Goal: Information Seeking & Learning: Learn about a topic

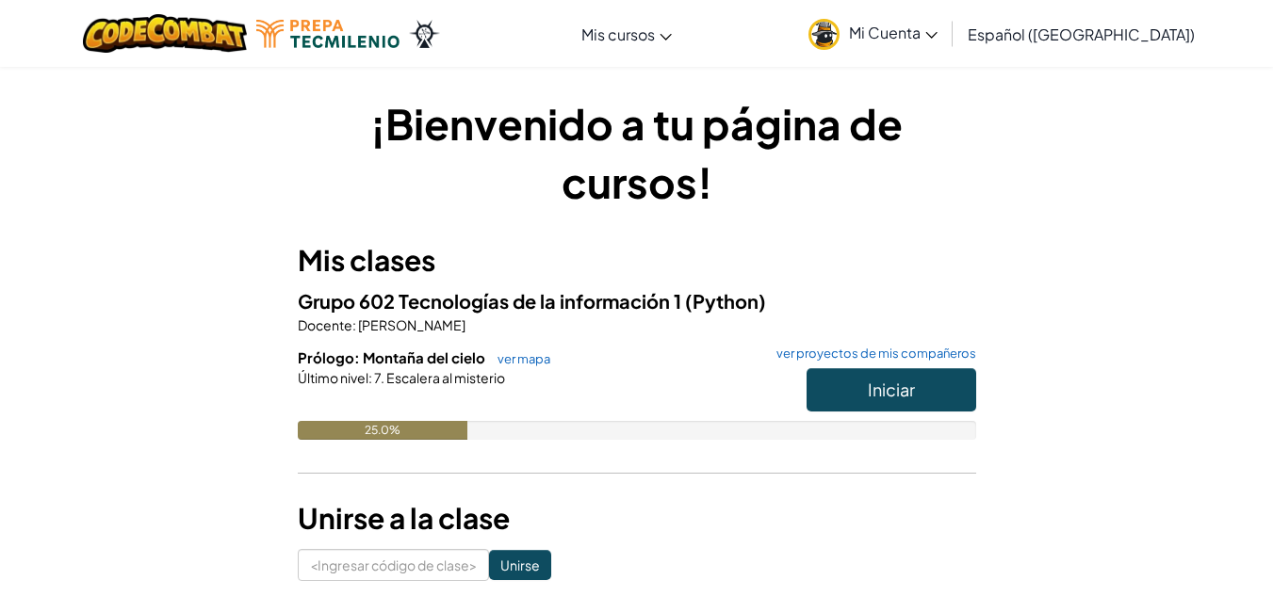
scroll to position [188, 0]
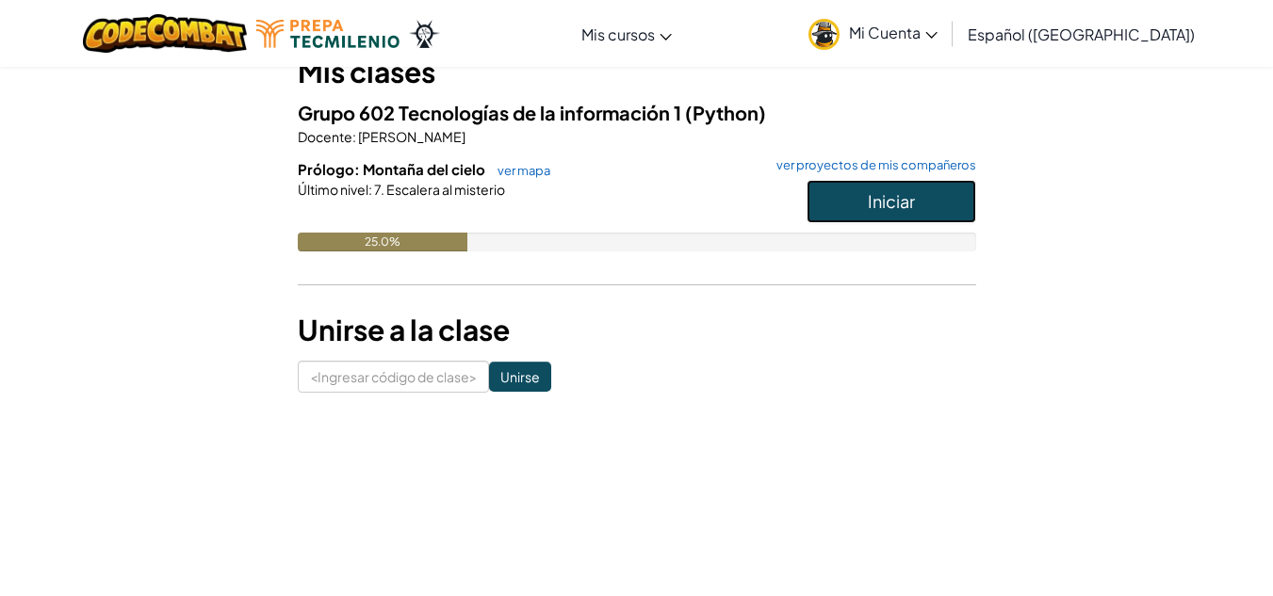
click at [878, 208] on font "Iniciar" at bounding box center [891, 201] width 47 height 22
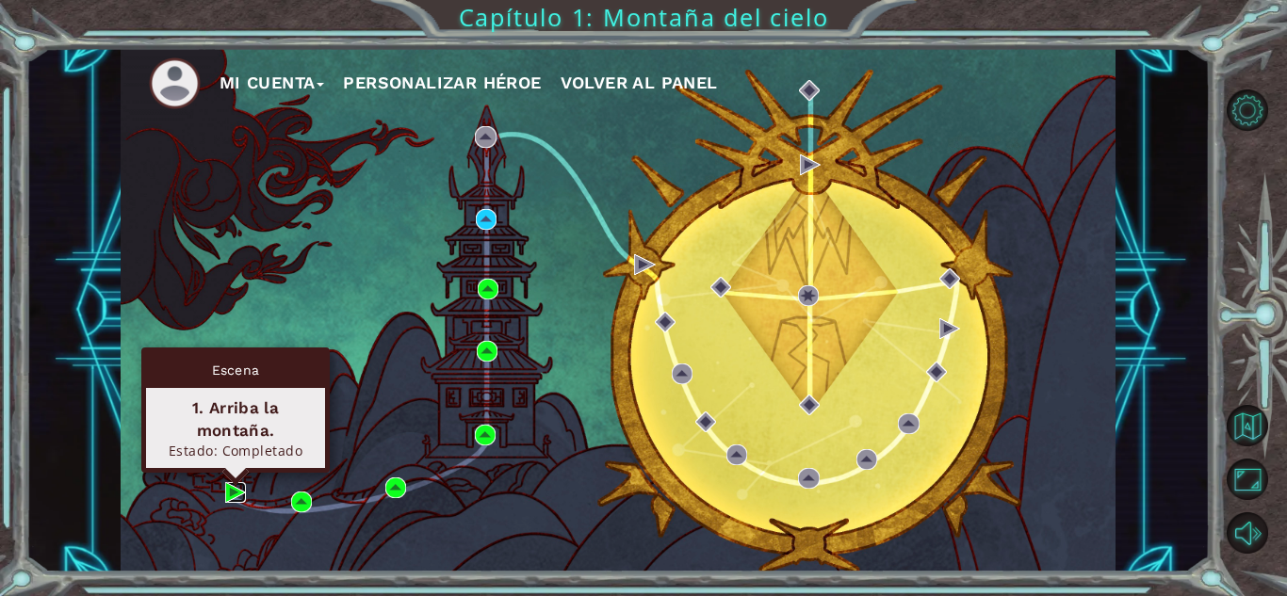
click at [231, 488] on img at bounding box center [235, 492] width 21 height 21
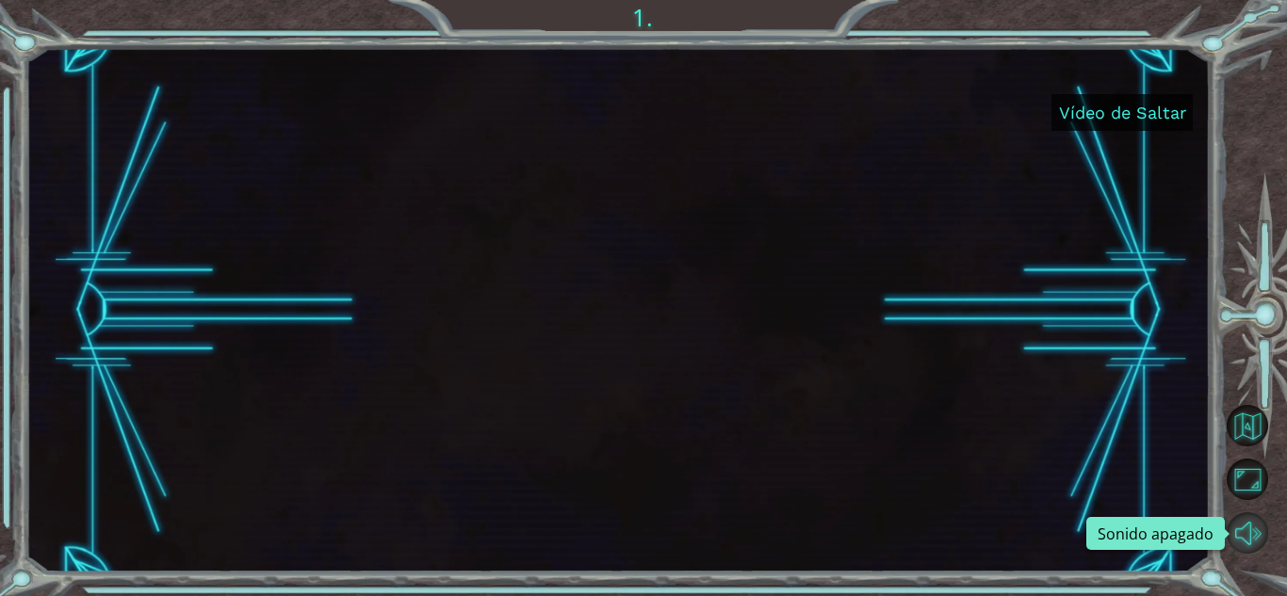
click at [1231, 525] on button "Sonido apagado" at bounding box center [1247, 533] width 41 height 41
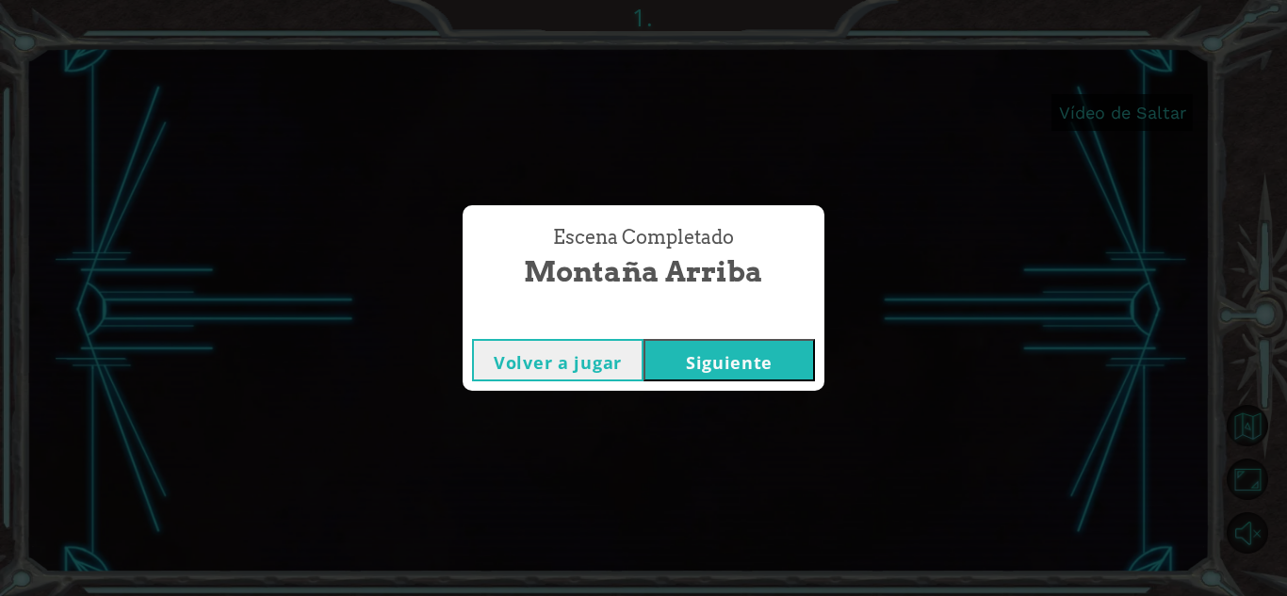
click at [733, 365] on font "Siguiente" at bounding box center [729, 362] width 87 height 23
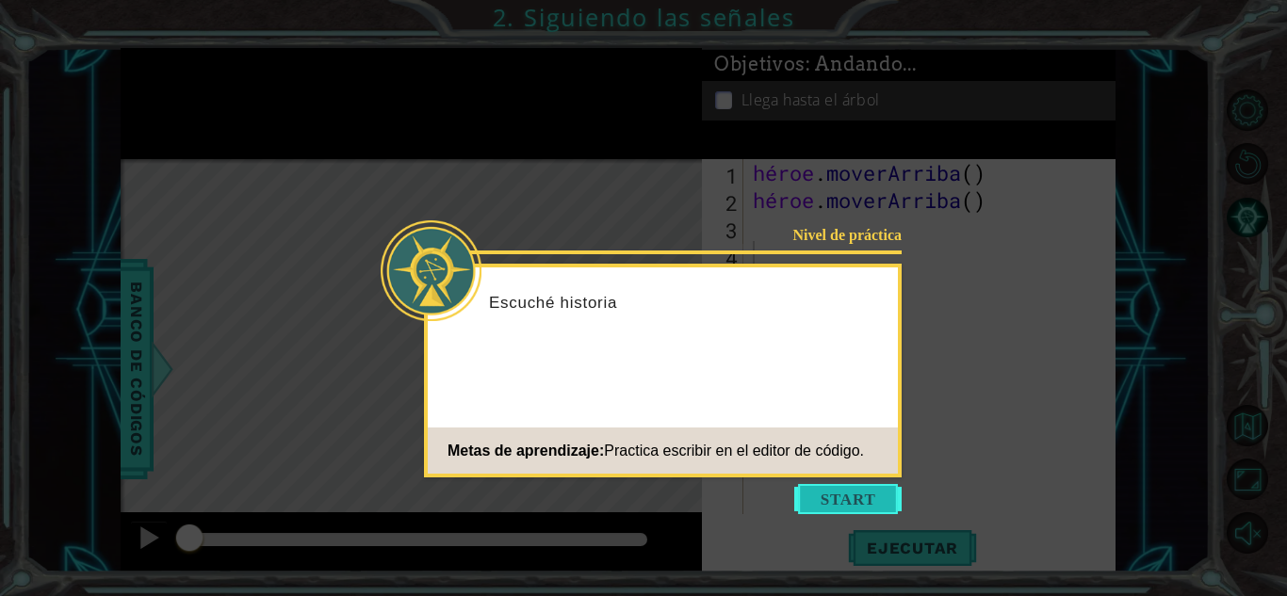
click at [845, 494] on button "Comenzar" at bounding box center [847, 499] width 107 height 30
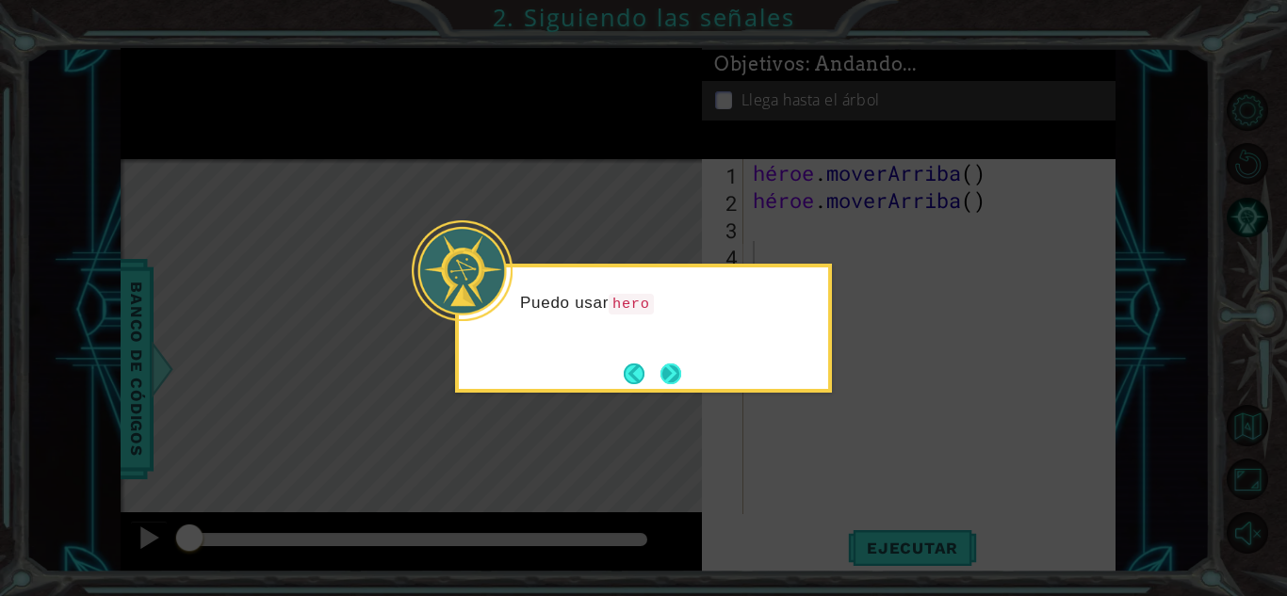
click at [676, 383] on button "Próximo" at bounding box center [670, 374] width 21 height 21
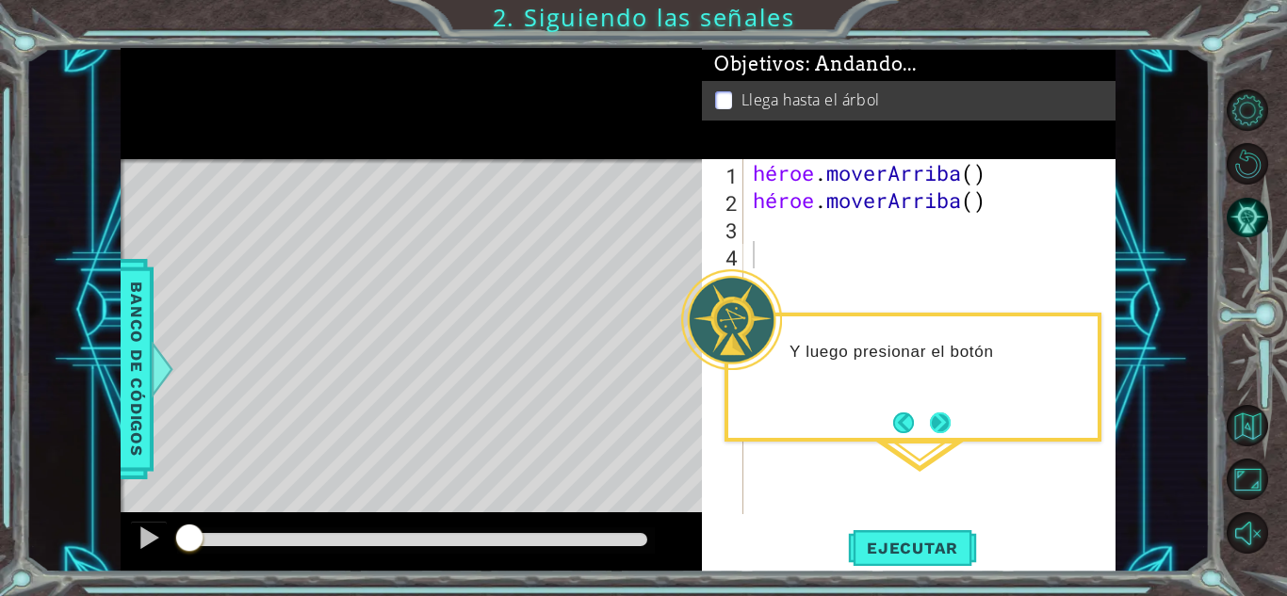
click at [946, 414] on button "Próximo" at bounding box center [939, 422] width 33 height 33
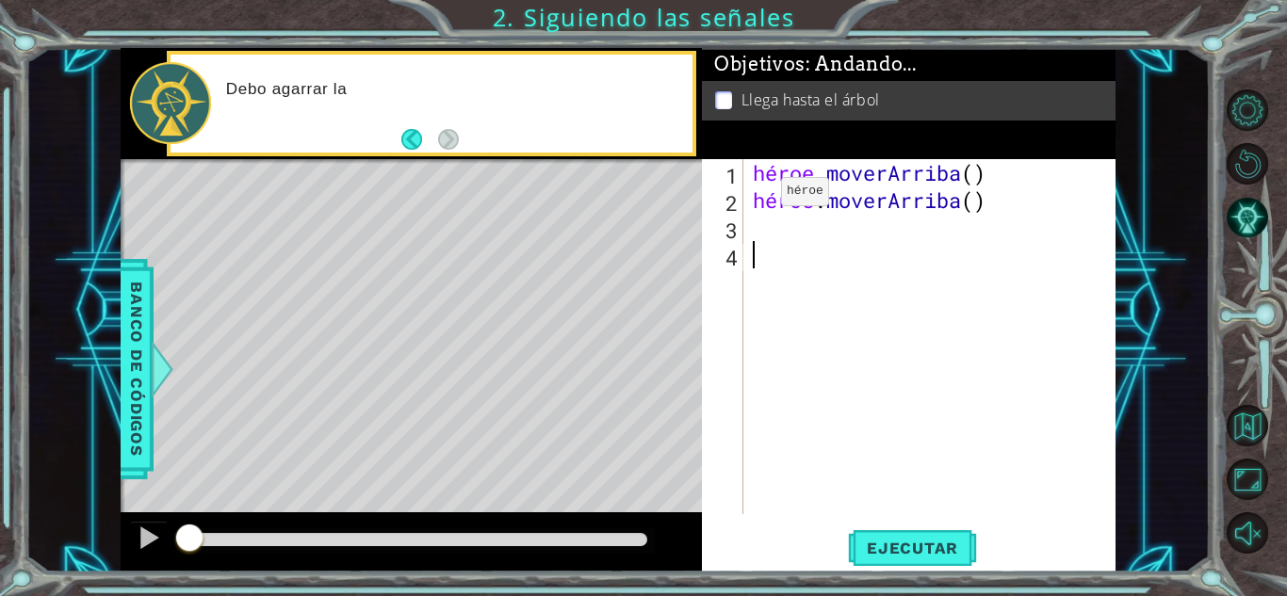
click at [595, 351] on div "Mapa de niveles" at bounding box center [556, 436] width 871 height 555
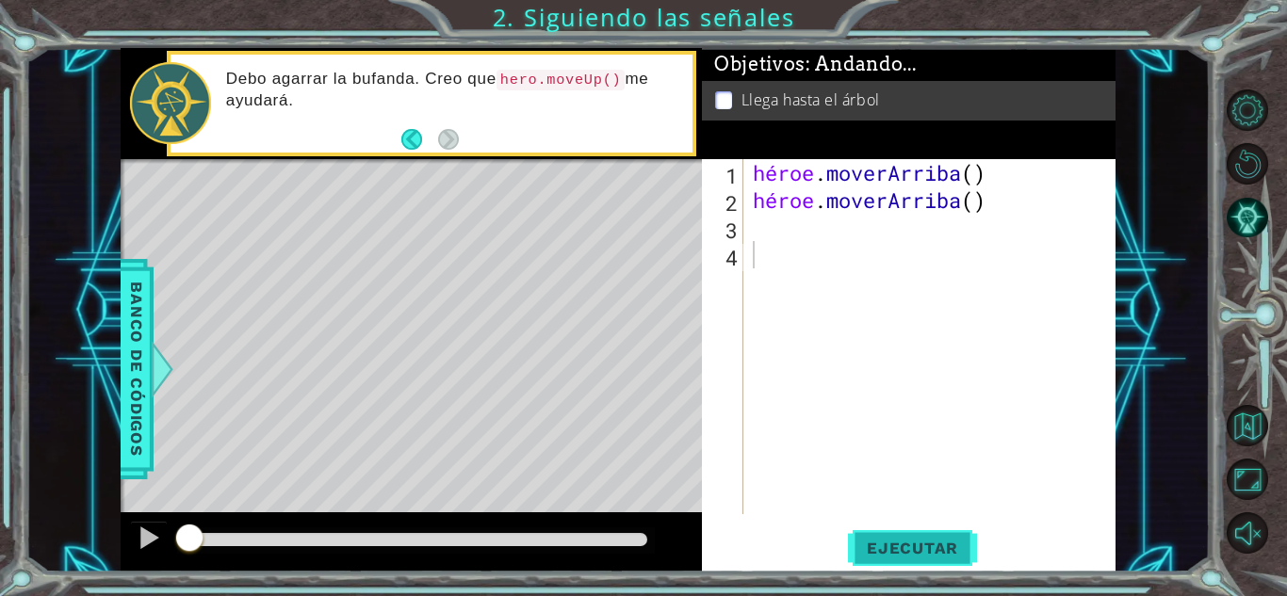
click at [949, 542] on font "Ejecutar" at bounding box center [912, 548] width 91 height 19
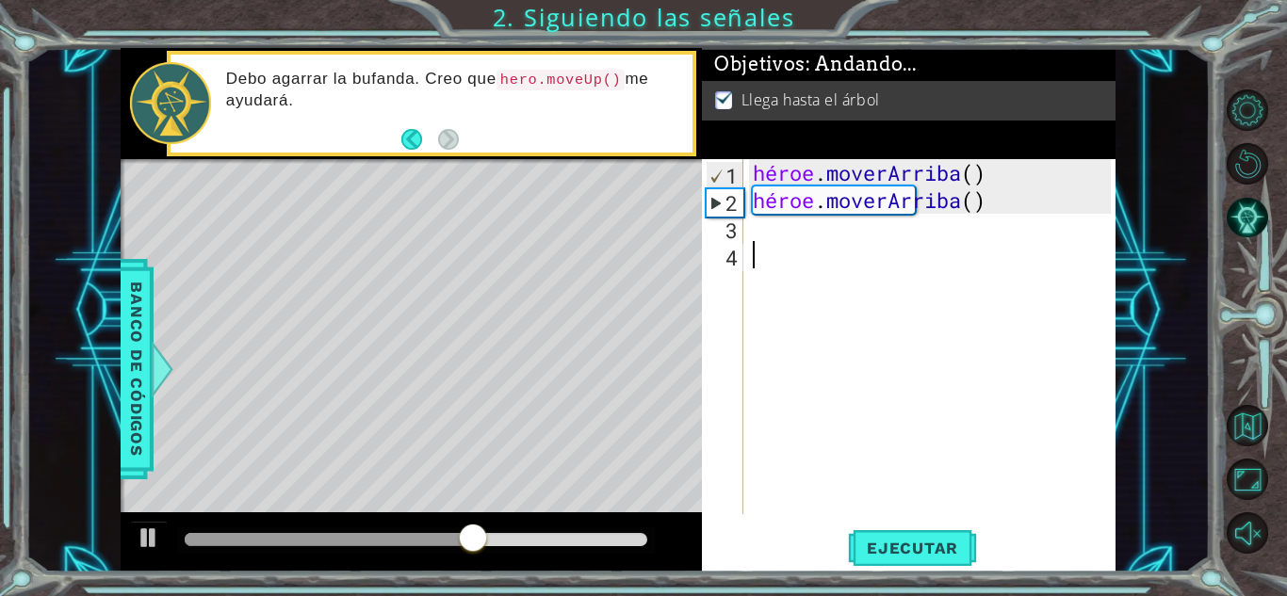
click at [245, 539] on div at bounding box center [329, 539] width 288 height 13
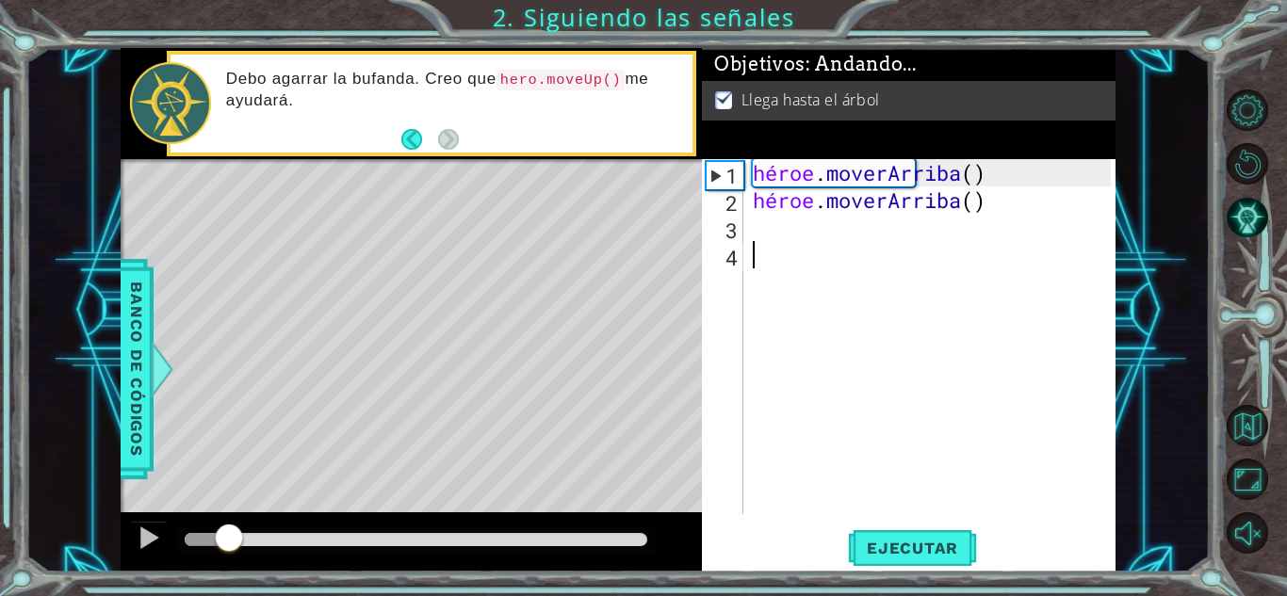
drag, startPoint x: 229, startPoint y: 538, endPoint x: 203, endPoint y: 530, distance: 27.4
drag, startPoint x: 203, startPoint y: 545, endPoint x: 164, endPoint y: 538, distance: 39.2
click at [147, 532] on div at bounding box center [149, 538] width 24 height 24
drag, startPoint x: 260, startPoint y: 535, endPoint x: 358, endPoint y: 525, distance: 98.5
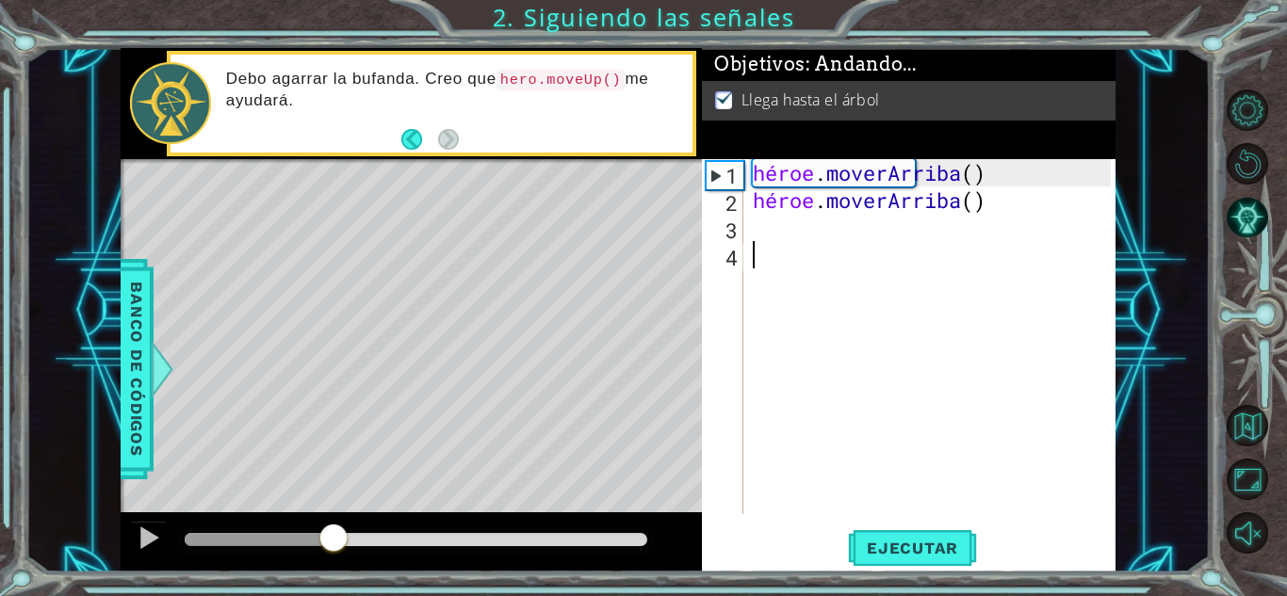
click at [346, 535] on div at bounding box center [334, 540] width 34 height 34
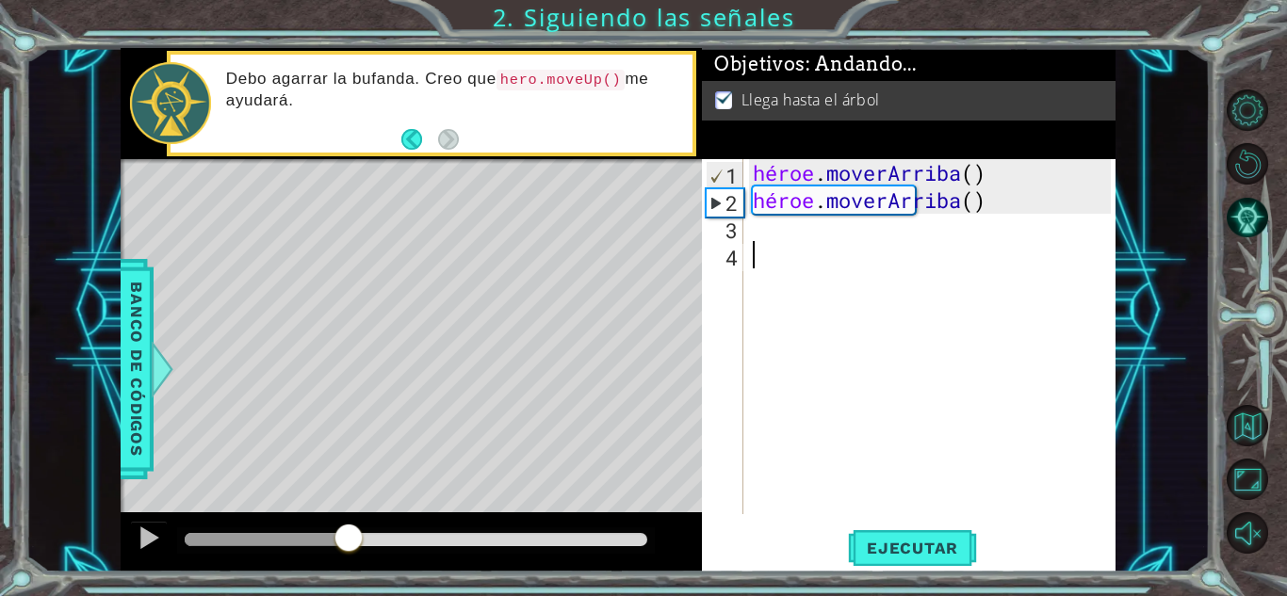
drag, startPoint x: 976, startPoint y: 202, endPoint x: 998, endPoint y: 202, distance: 21.7
click at [982, 202] on div "héroe . moverArriba ( ) héroe . moverArriba ( )" at bounding box center [934, 364] width 371 height 410
type textarea "hero.moveUp()"
drag, startPoint x: 1001, startPoint y: 204, endPoint x: 884, endPoint y: 209, distance: 117.0
click at [884, 209] on div "héroe . moverArriba ( ) héroe . moverArriba ( )" at bounding box center [934, 364] width 371 height 410
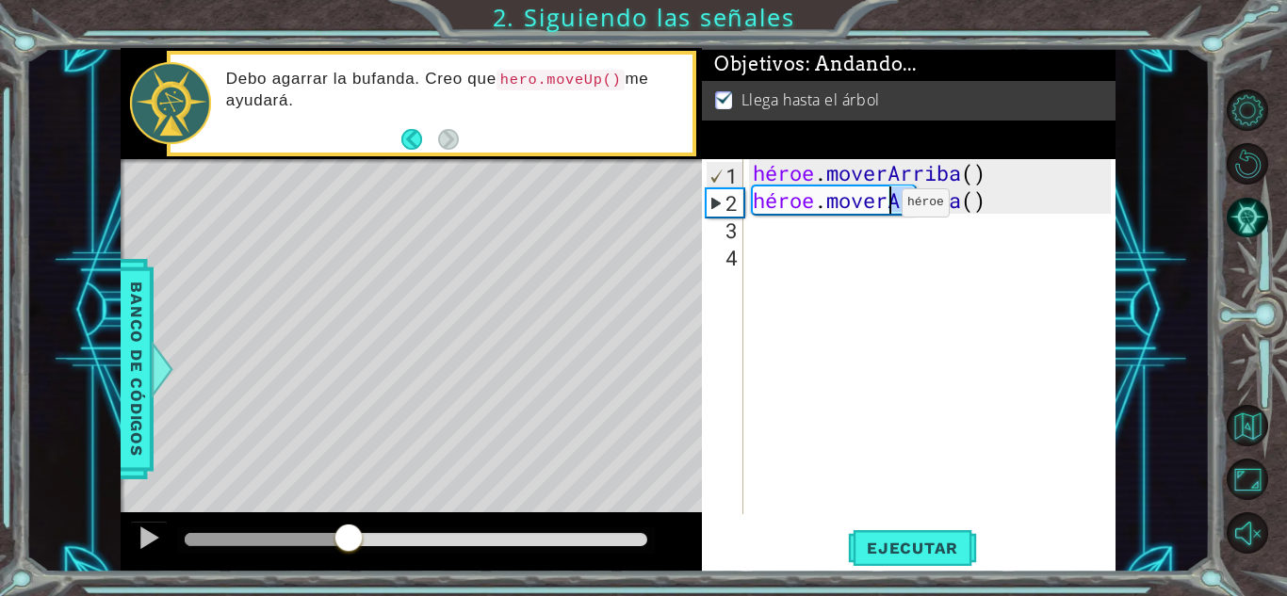
click at [869, 205] on div "héroe . moverArriba ( ) héroe . moverArriba ( )" at bounding box center [934, 364] width 371 height 410
drag, startPoint x: 859, startPoint y: 206, endPoint x: 992, endPoint y: 196, distance: 133.3
click at [992, 196] on div "héroe . moverArriba ( ) héroe . moverArriba ( )" at bounding box center [934, 364] width 371 height 410
drag, startPoint x: 852, startPoint y: 259, endPoint x: 782, endPoint y: 202, distance: 90.4
click at [852, 260] on div "héroe . moverArriba ( ) héroe . moverArriba ( )" at bounding box center [934, 364] width 371 height 410
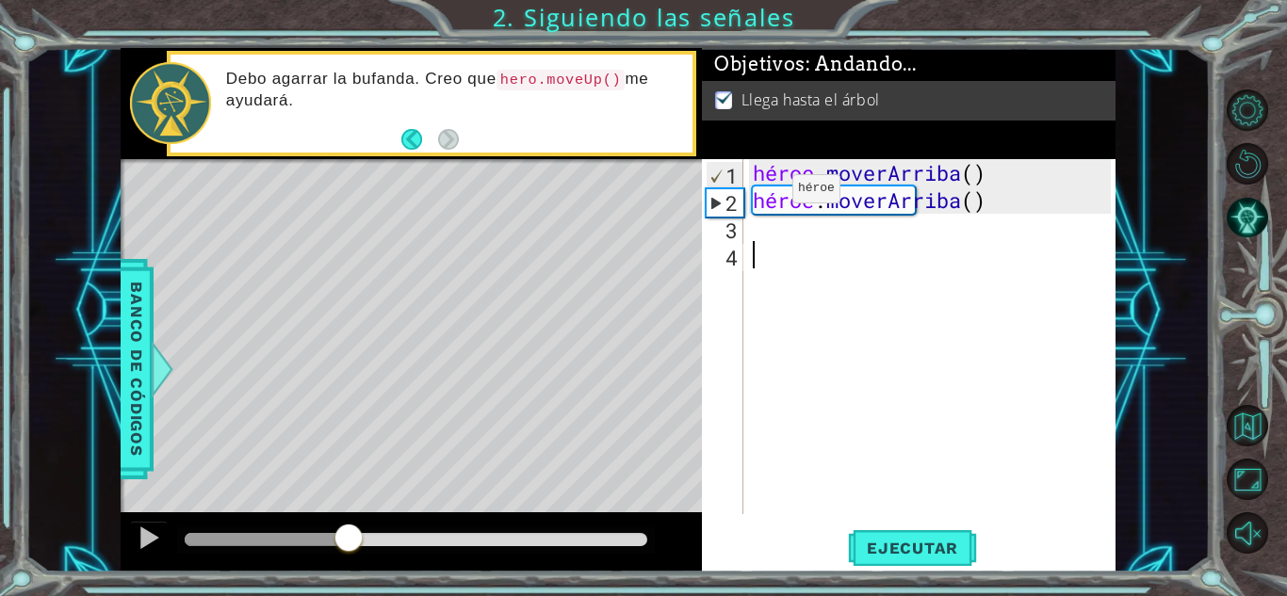
click at [732, 184] on font "1" at bounding box center [731, 175] width 12 height 27
click at [732, 177] on font "1" at bounding box center [731, 175] width 12 height 27
type textarea "hero.moveUp()"
click at [876, 526] on div "hero.moveUp() 1 2 3 4 héroe . moverArriba ( ) héroe . moverArriba ( ) ההההההההה…" at bounding box center [909, 365] width 414 height 413
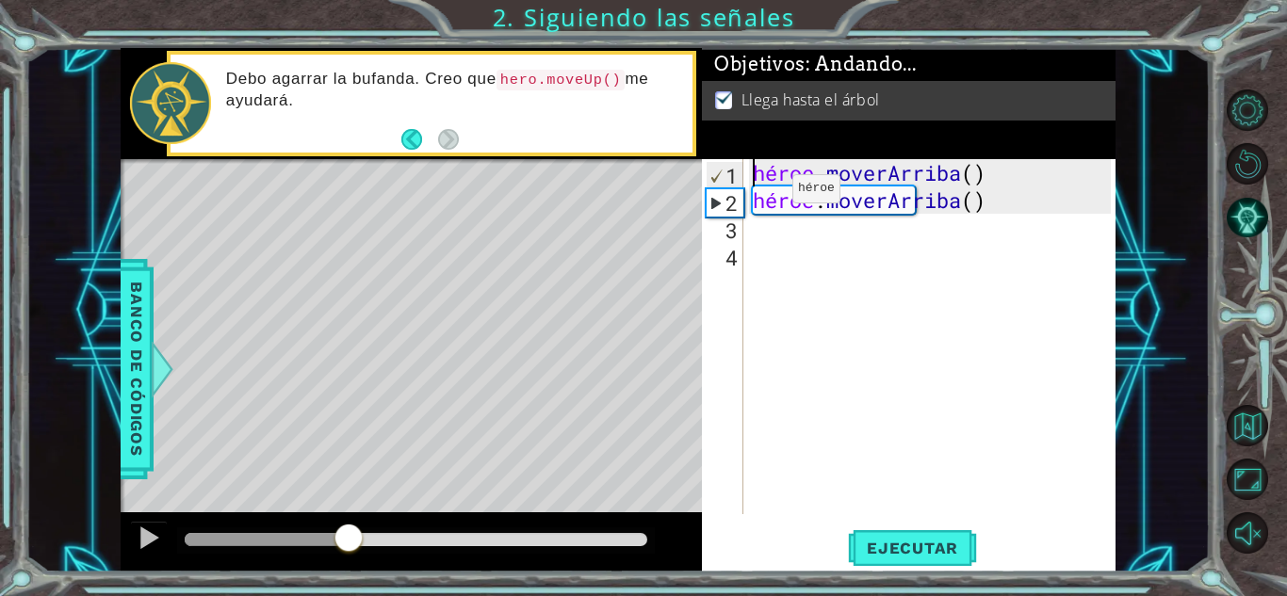
click at [894, 493] on div "hero.moveUp() 1 2 3 4 héroe . moverArriba ( ) héroe . moverArriba ( ) ההההההההה…" at bounding box center [909, 365] width 414 height 413
click at [896, 544] on font "Ejecutar" at bounding box center [912, 548] width 91 height 19
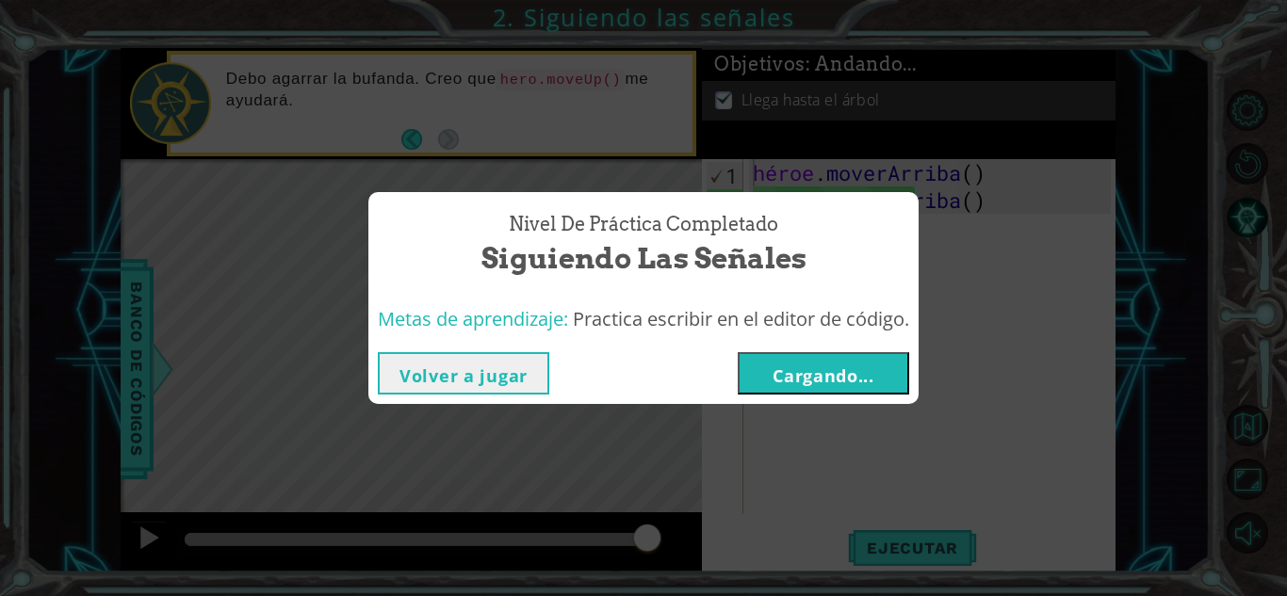
click at [482, 375] on font "Volver a jugar" at bounding box center [463, 376] width 128 height 23
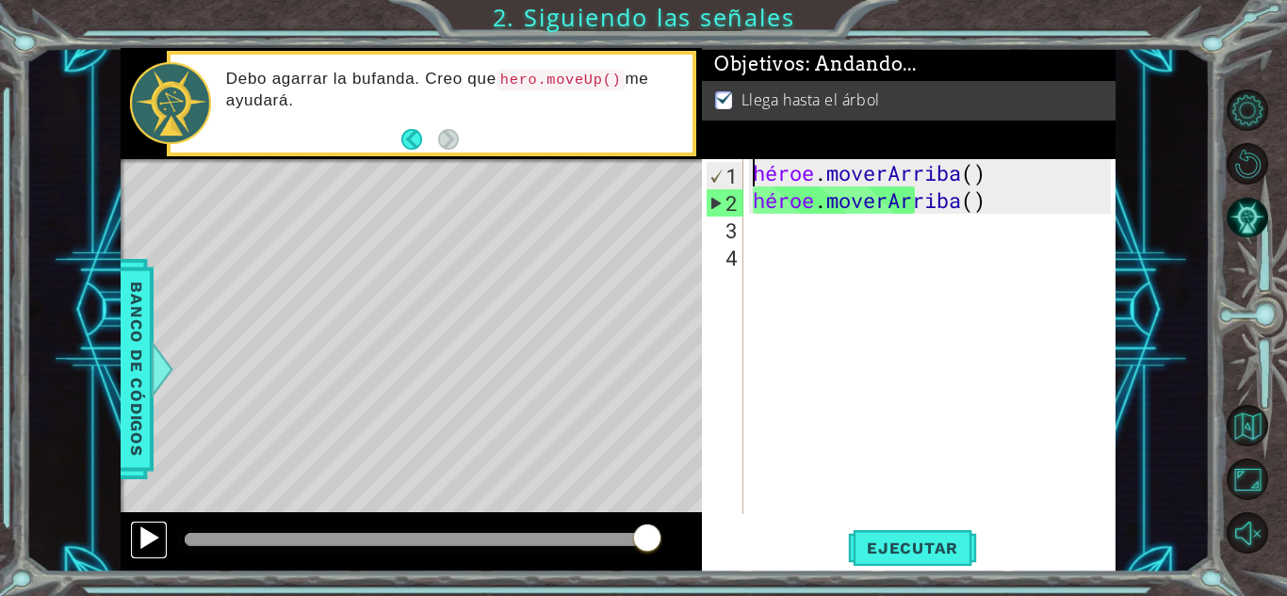
click at [146, 530] on div at bounding box center [149, 538] width 24 height 24
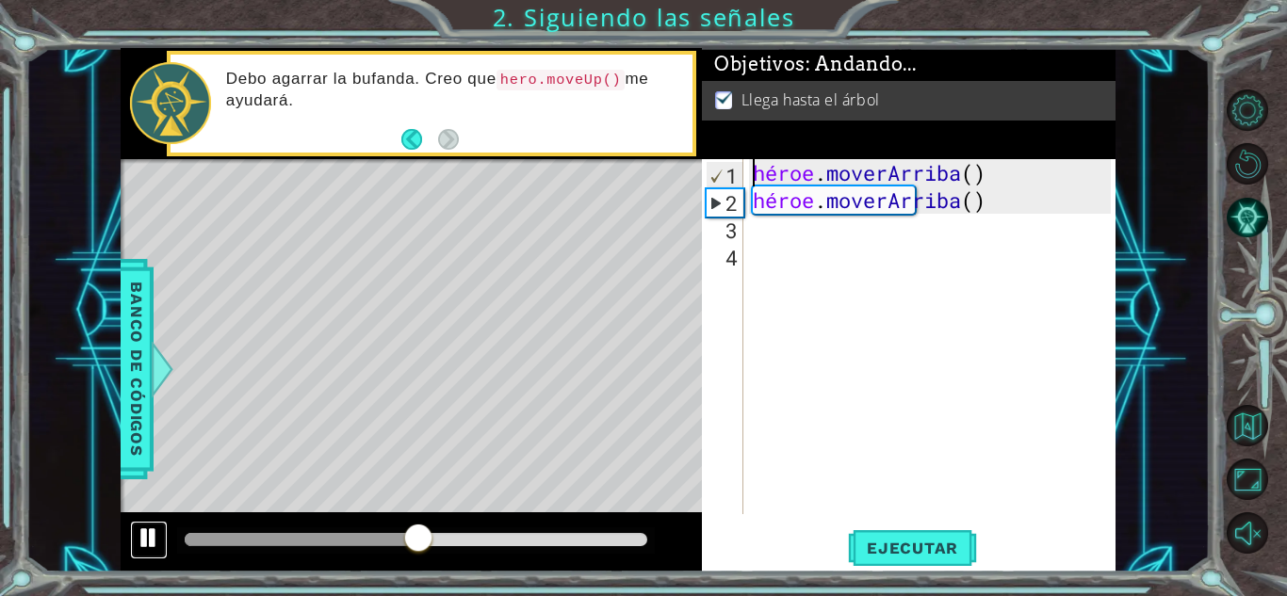
click at [135, 533] on button at bounding box center [149, 540] width 38 height 39
click at [935, 564] on button "Ejecutar" at bounding box center [912, 548] width 129 height 41
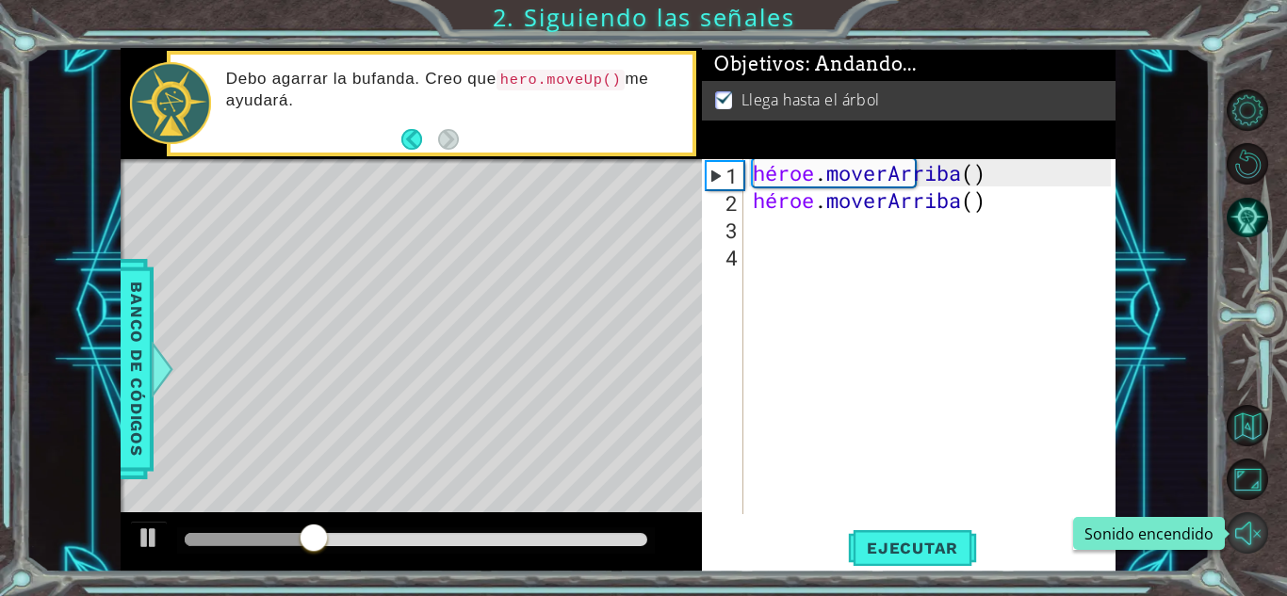
click at [1254, 547] on button "Sonido encendido" at bounding box center [1247, 533] width 41 height 41
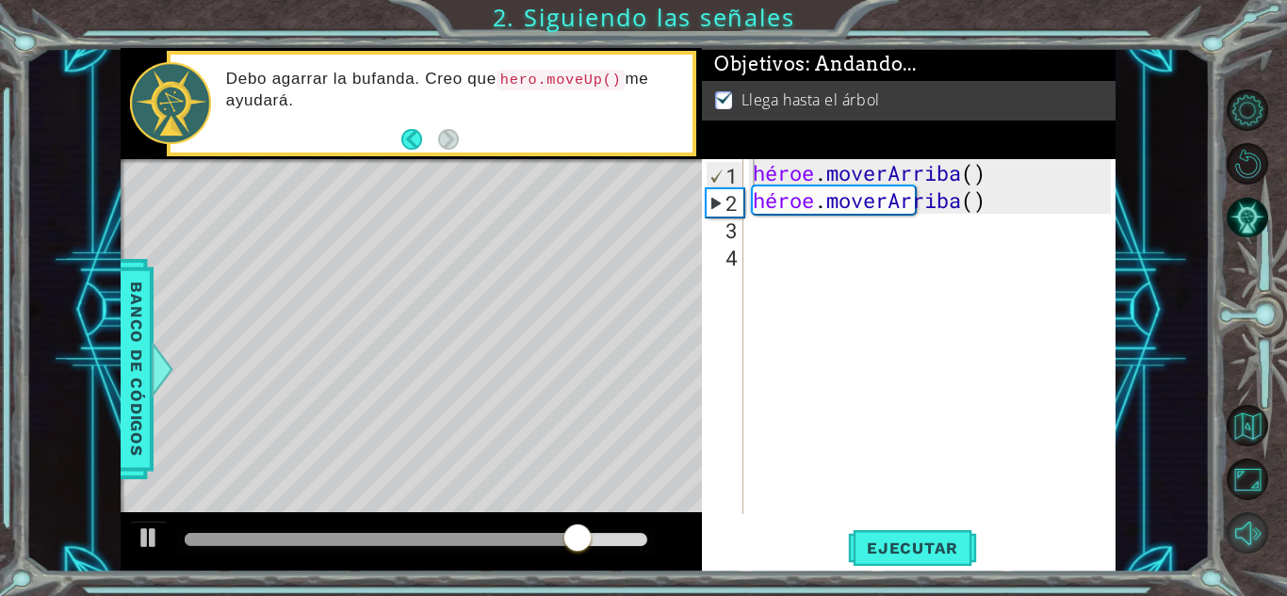
click at [1248, 545] on button "Sonido apagado" at bounding box center [1247, 533] width 41 height 41
click at [1248, 545] on button "Sonido encendido" at bounding box center [1247, 533] width 41 height 41
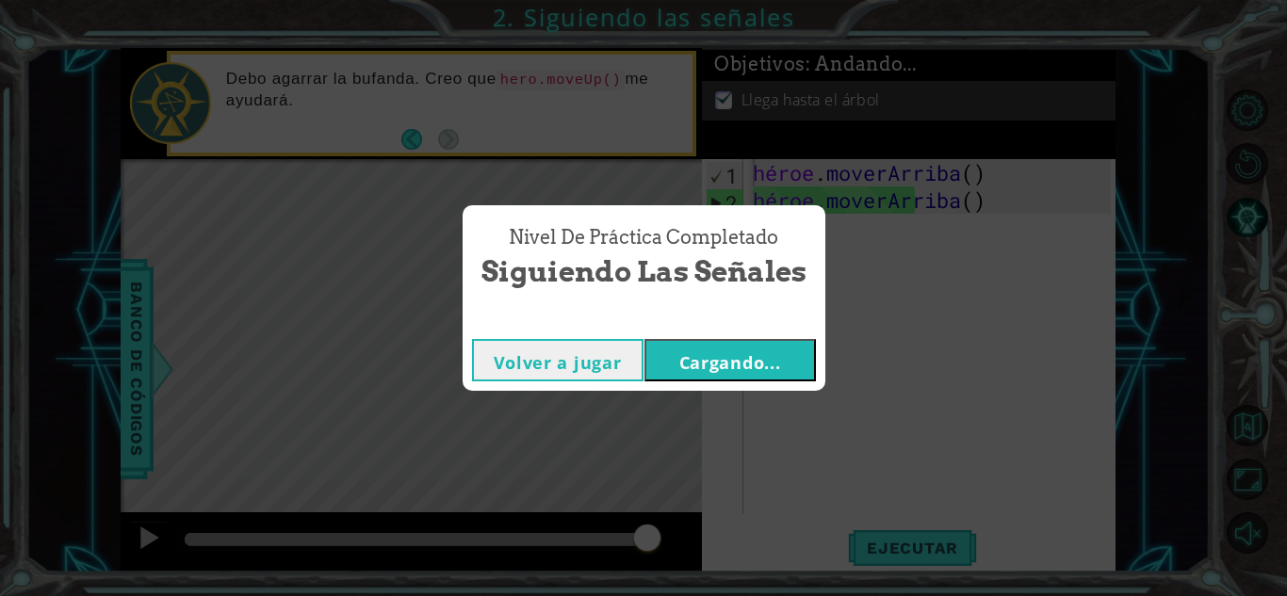
click at [757, 371] on font "Cargando..." at bounding box center [730, 362] width 102 height 23
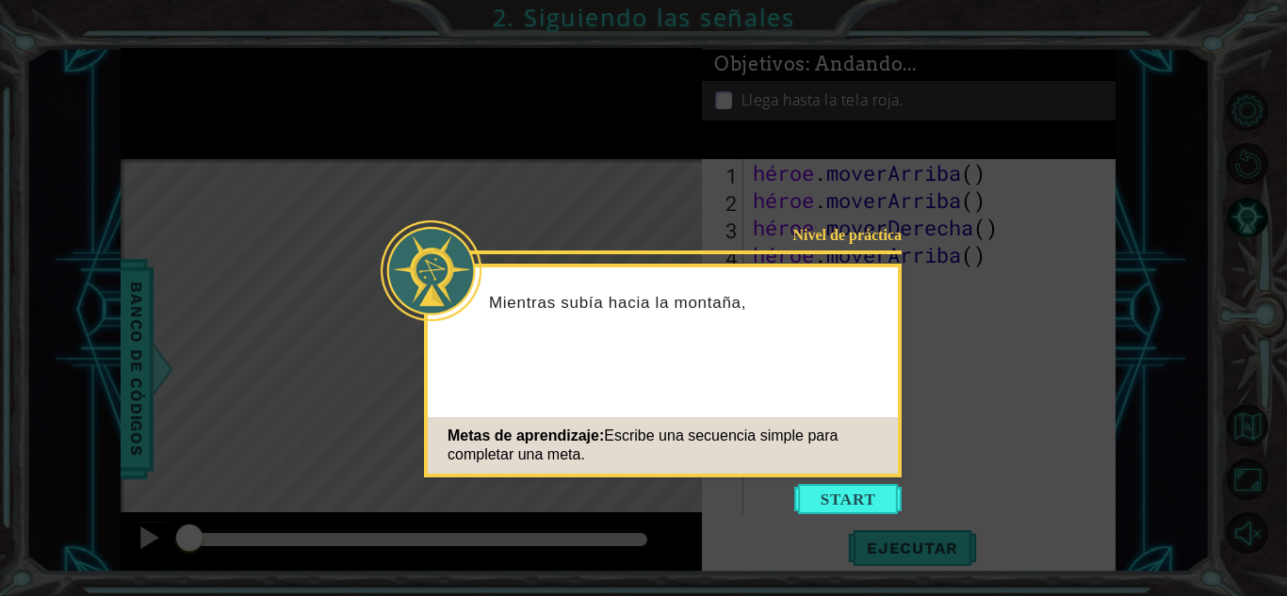
click at [836, 486] on button "Comenzar" at bounding box center [847, 499] width 107 height 30
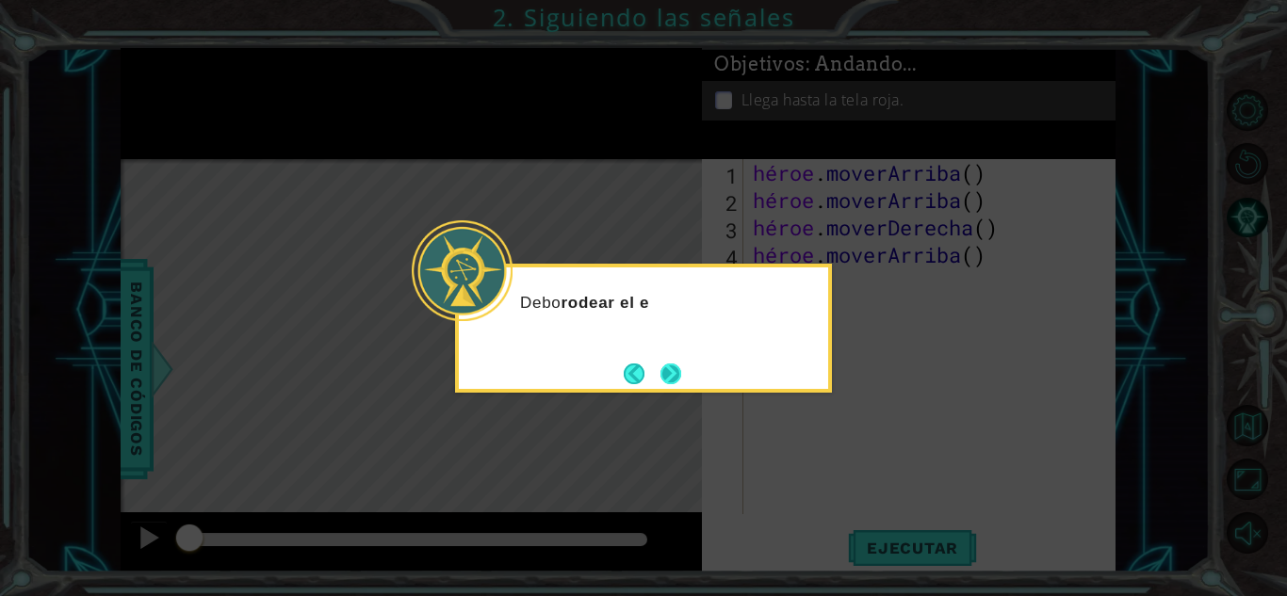
click at [682, 364] on button "Próximo" at bounding box center [671, 374] width 26 height 26
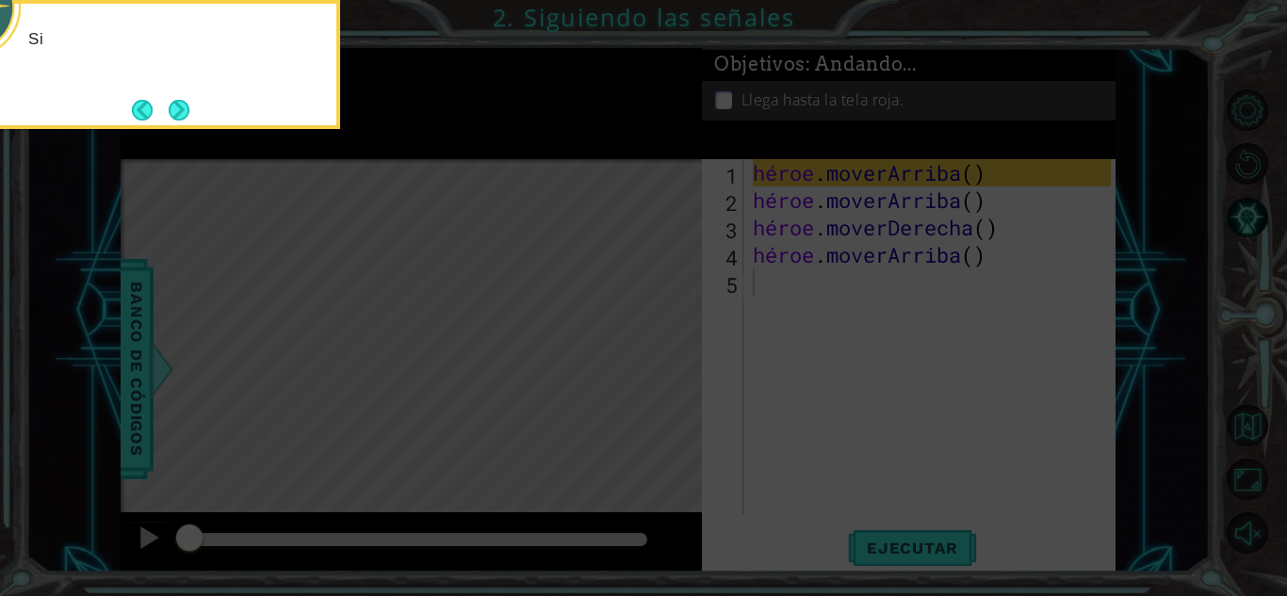
click at [688, 366] on icon at bounding box center [643, 89] width 1287 height 1015
click at [168, 114] on button "Próximo" at bounding box center [179, 110] width 23 height 23
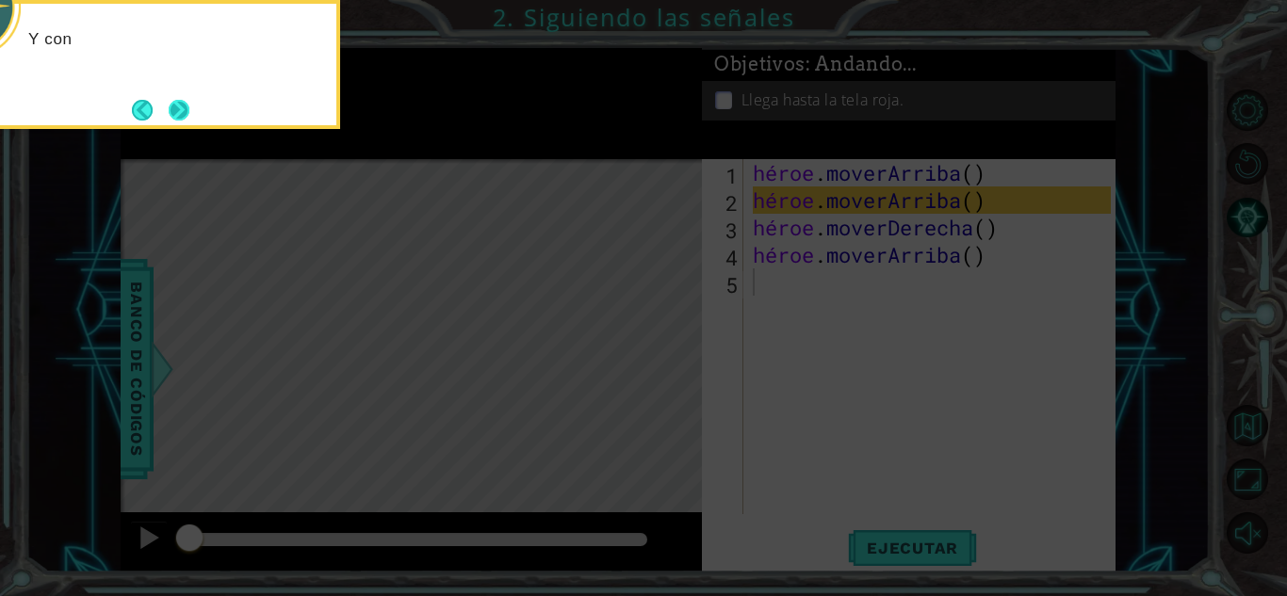
click at [179, 110] on button "Next" at bounding box center [180, 110] width 22 height 22
